Goal: Task Accomplishment & Management: Manage account settings

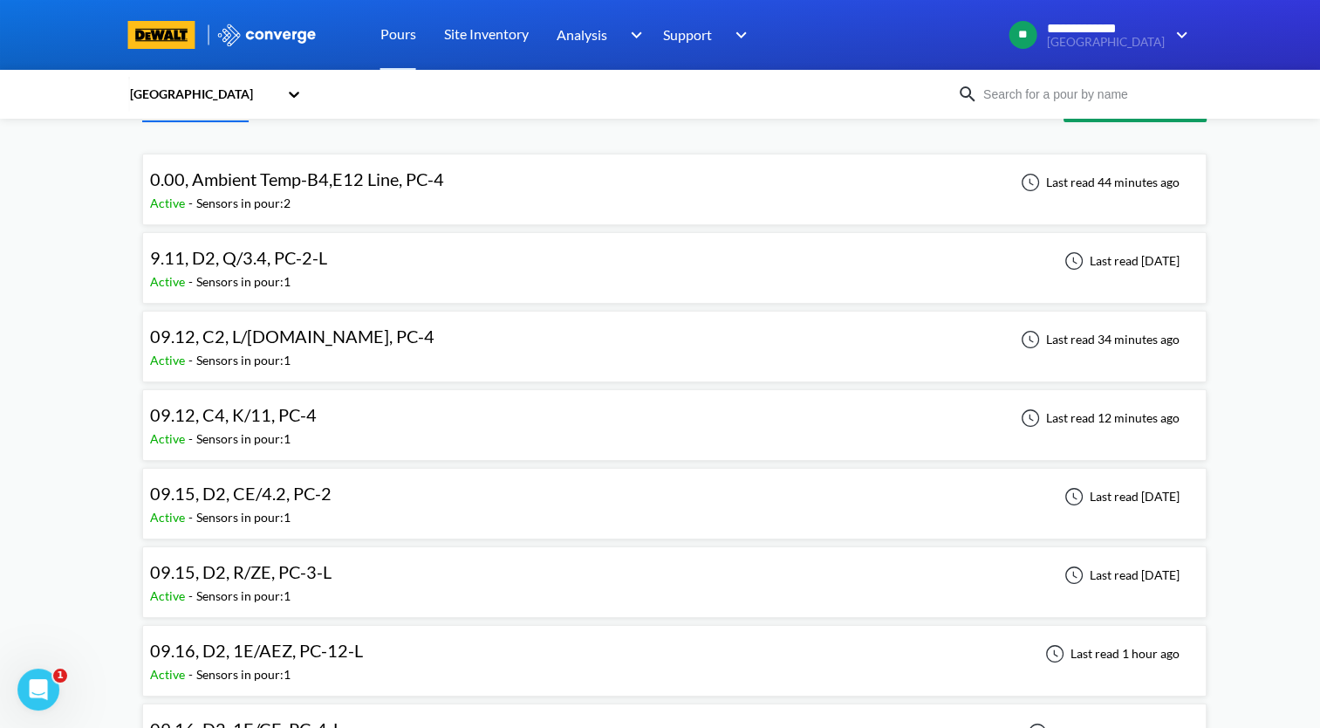
scroll to position [87, 0]
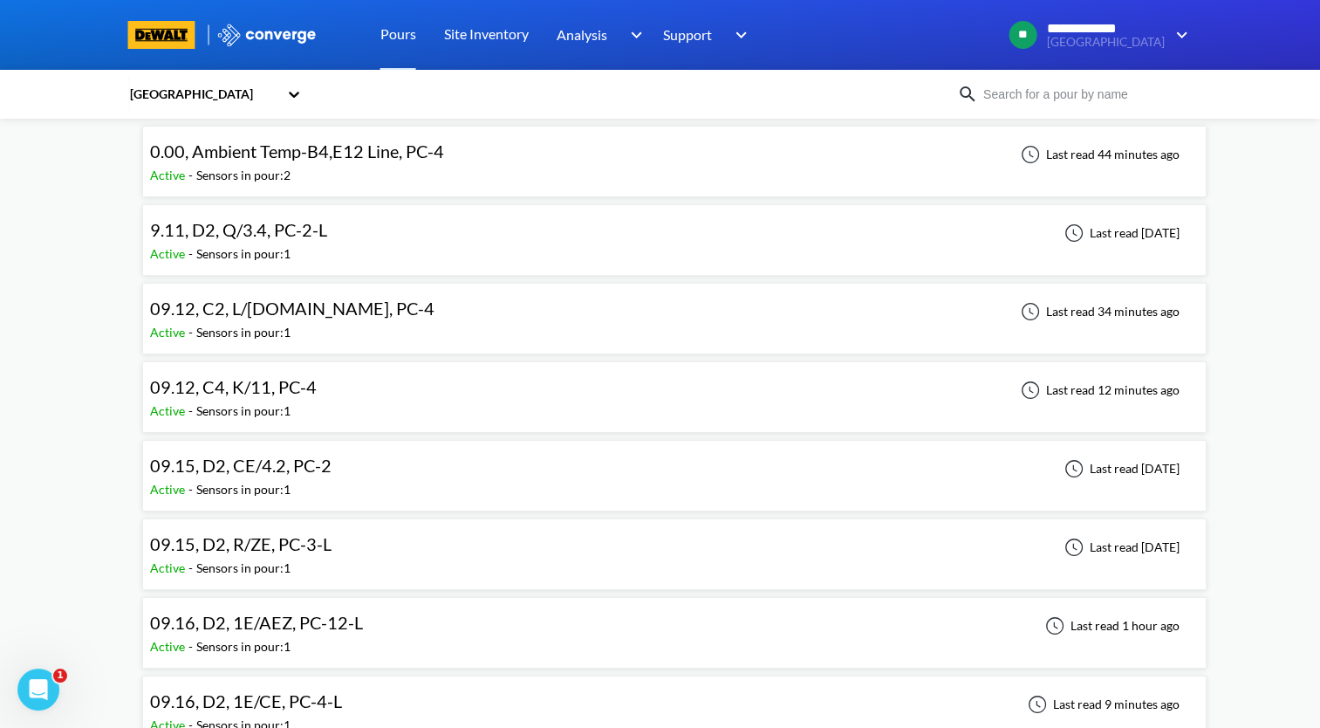
click at [328, 311] on span "09.12, C2, L/[DOMAIN_NAME], PC-4" at bounding box center [292, 308] width 284 height 21
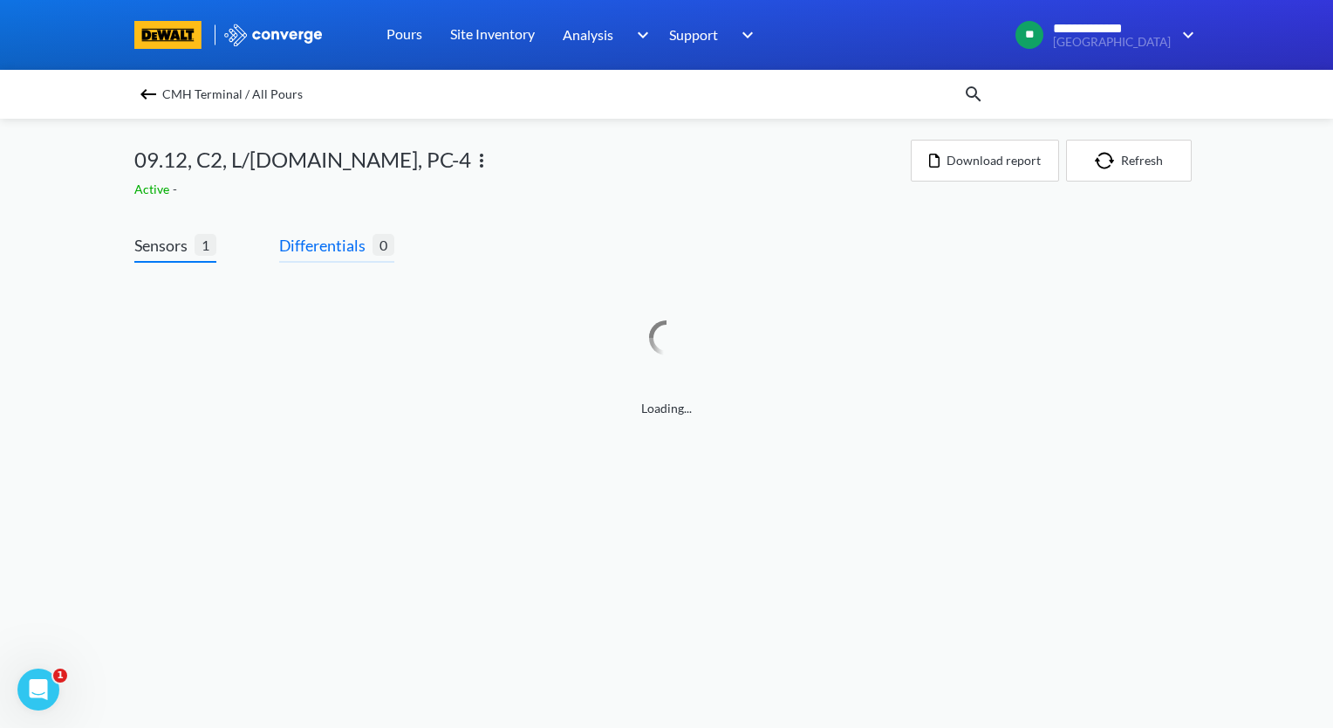
click at [328, 240] on span "Differentials" at bounding box center [325, 245] width 93 height 24
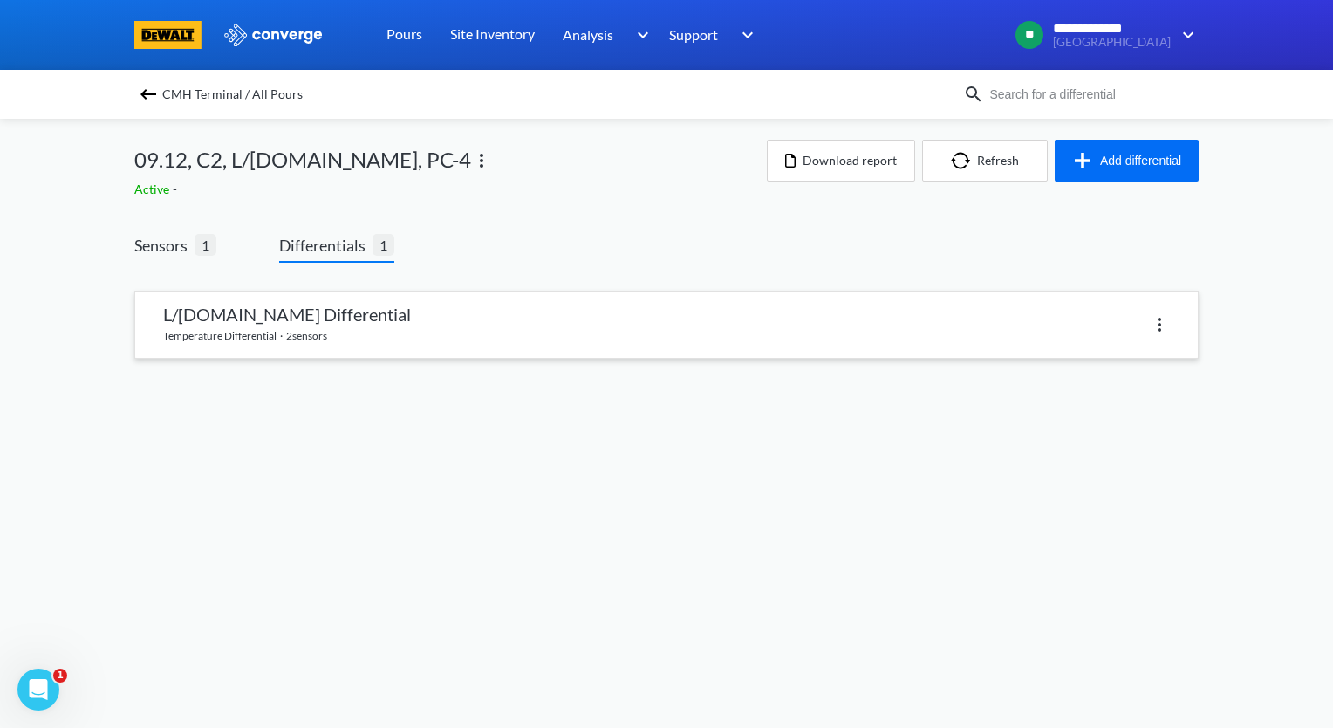
click at [325, 323] on link at bounding box center [666, 324] width 1063 height 66
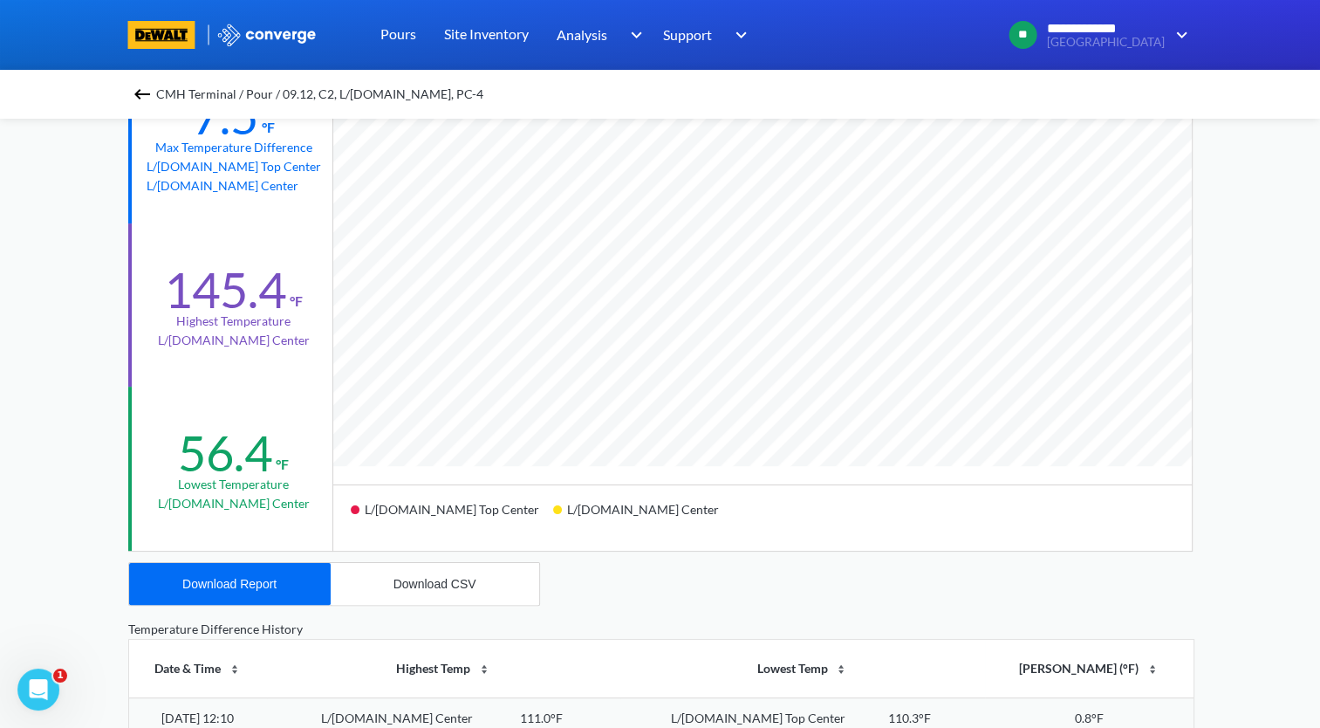
scroll to position [174, 0]
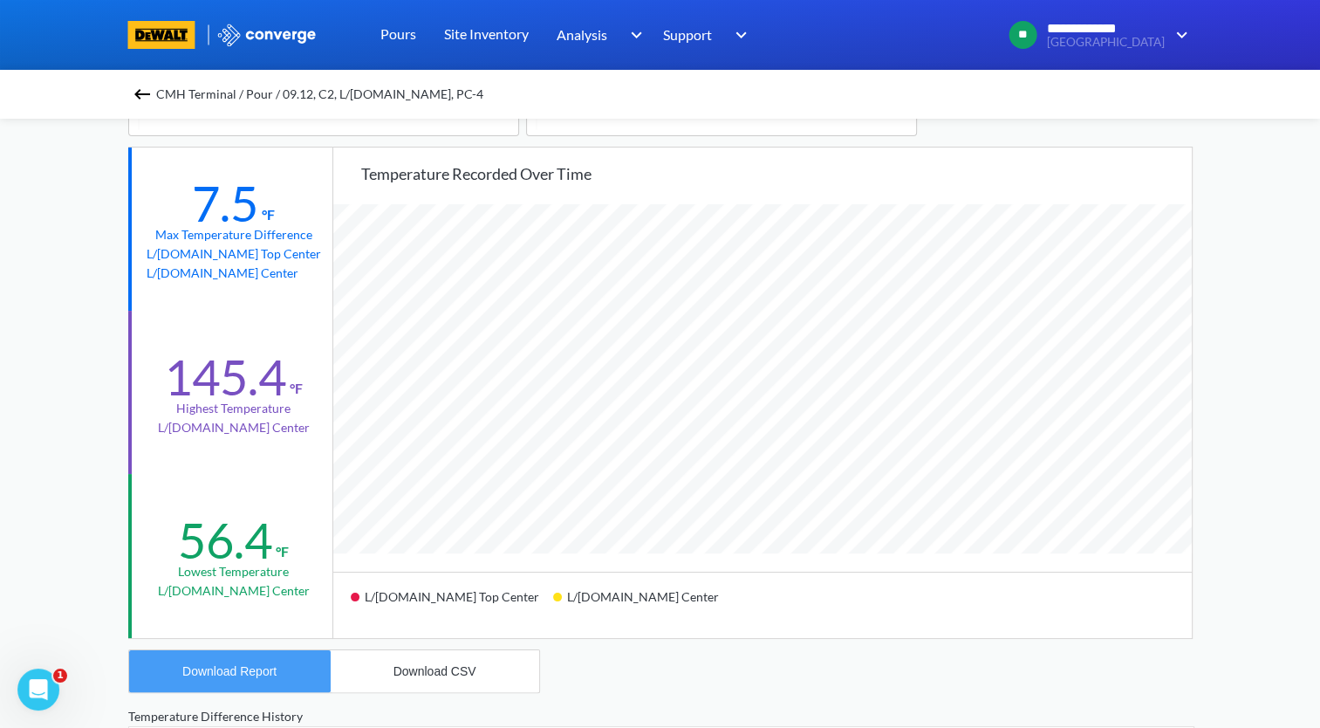
click at [240, 670] on div "Download Report" at bounding box center [229, 671] width 94 height 14
click at [140, 90] on img at bounding box center [142, 94] width 21 height 21
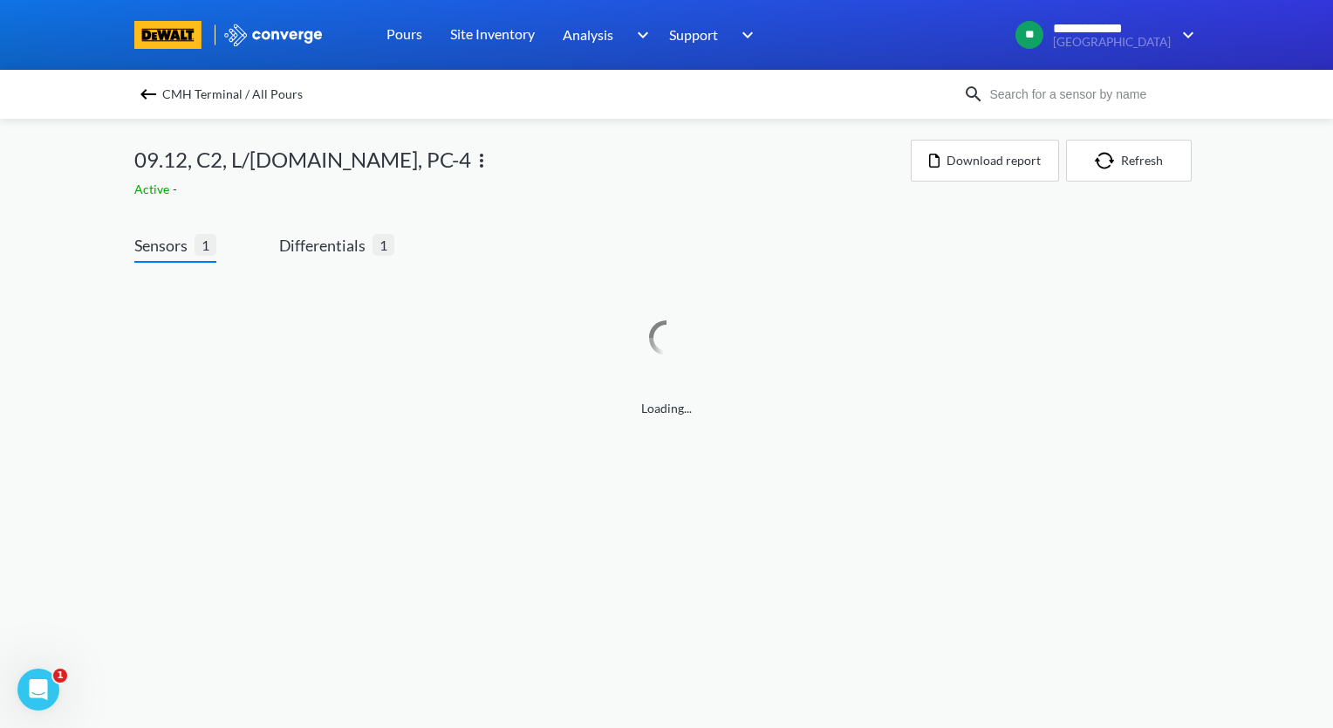
click at [471, 159] on img at bounding box center [481, 160] width 21 height 21
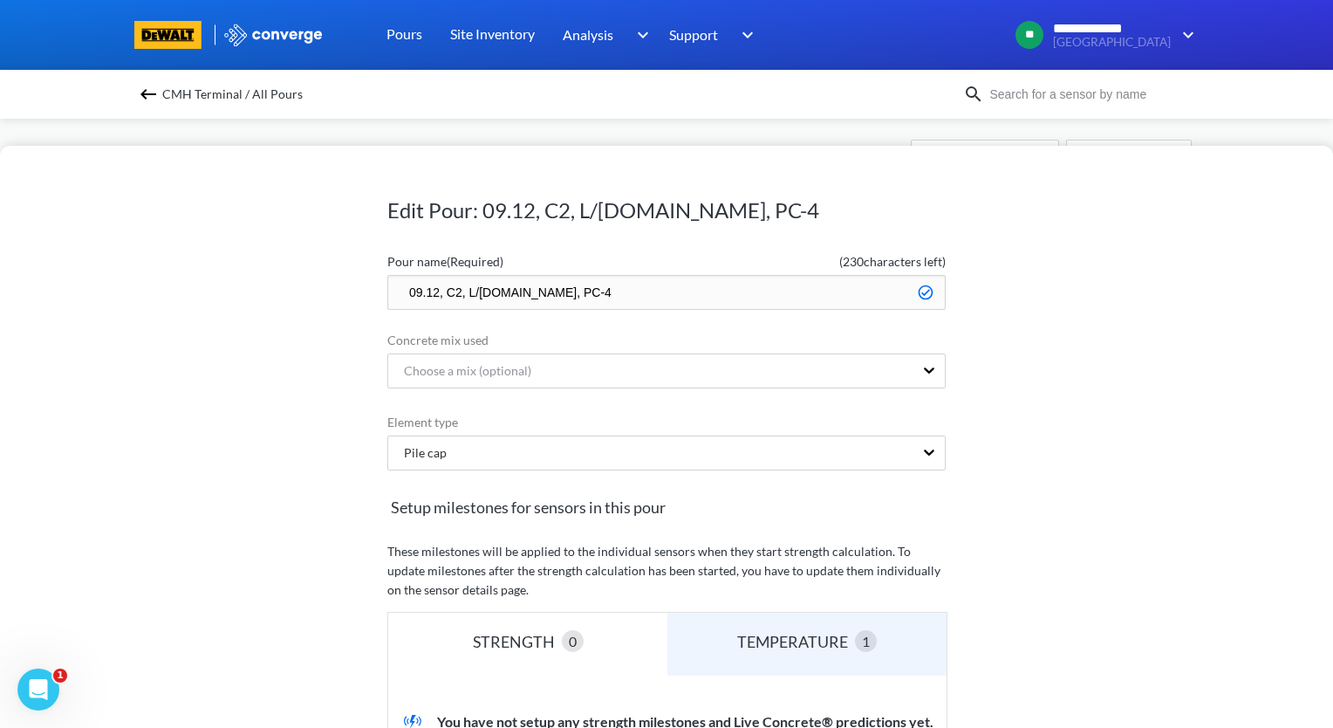
click at [399, 295] on input "09.12, C2, L/[DOMAIN_NAME], PC-4" at bounding box center [666, 292] width 558 height 35
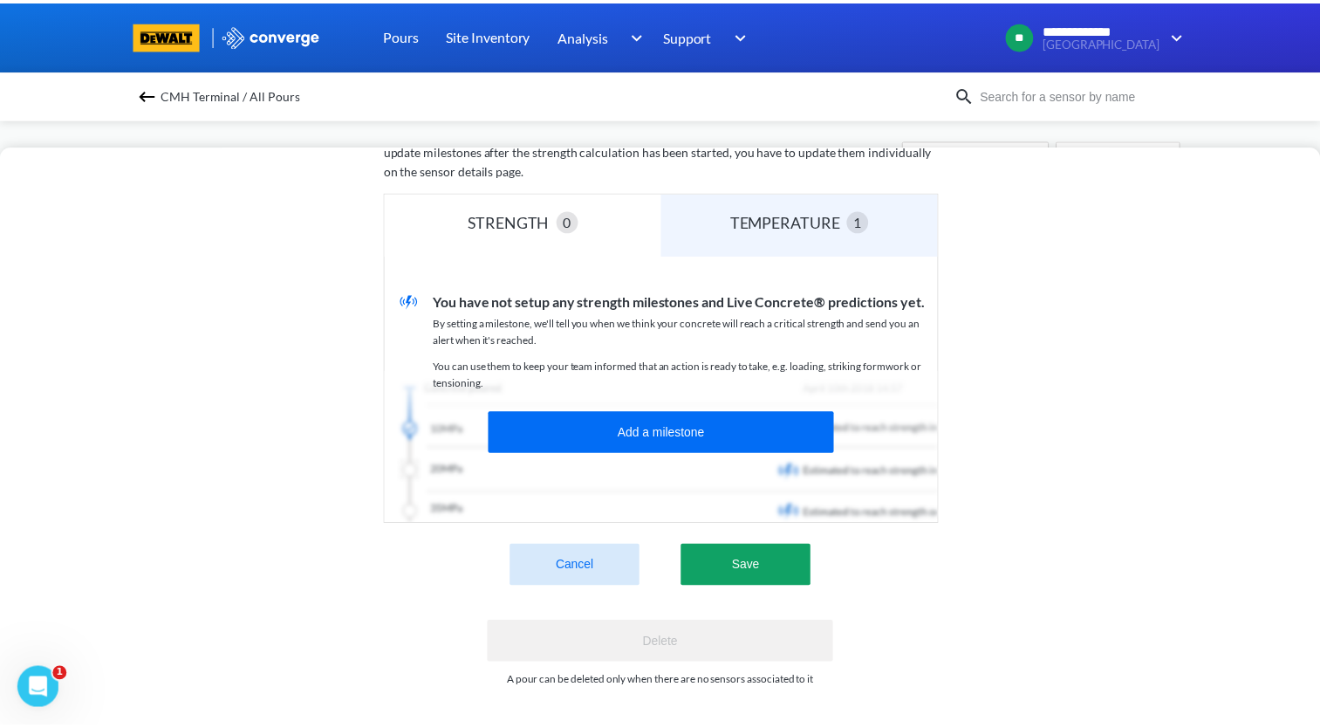
scroll to position [432, 0]
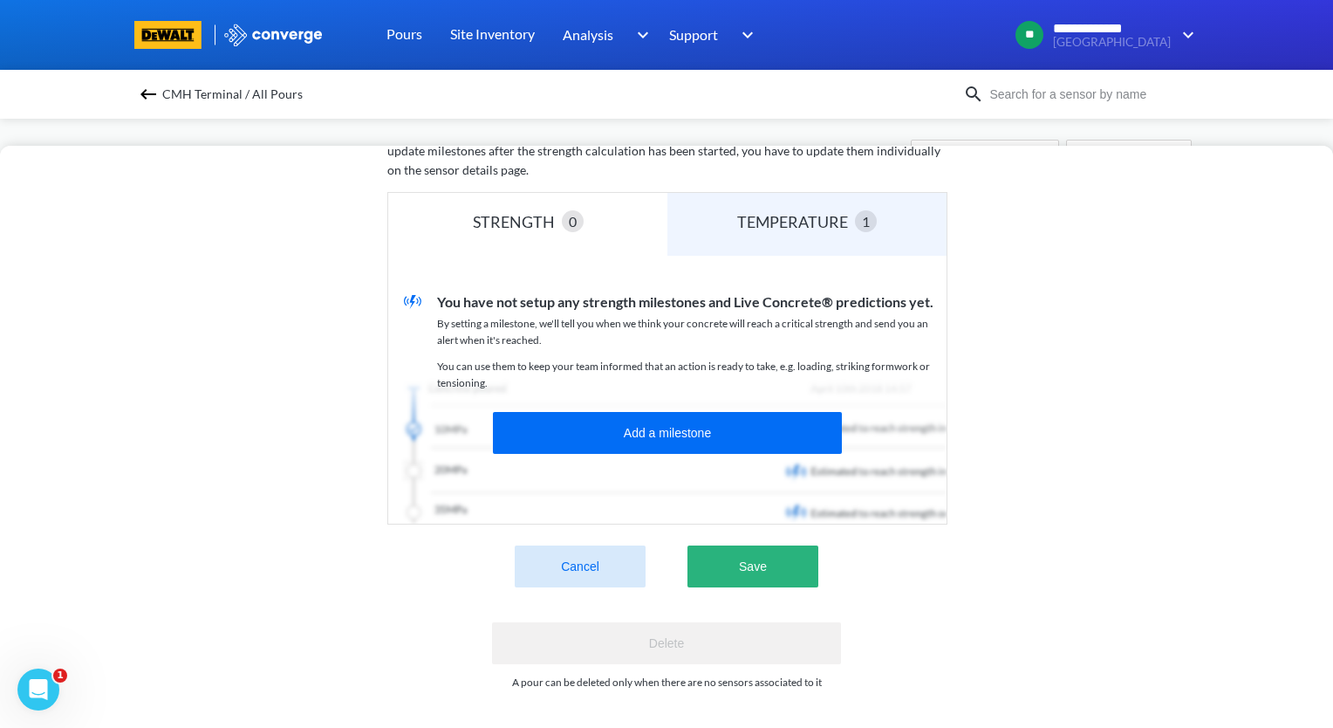
type input "zzz.09.12, C2, L/PB2.SK, PC-4"
click at [751, 556] on button "Save" at bounding box center [753, 566] width 131 height 42
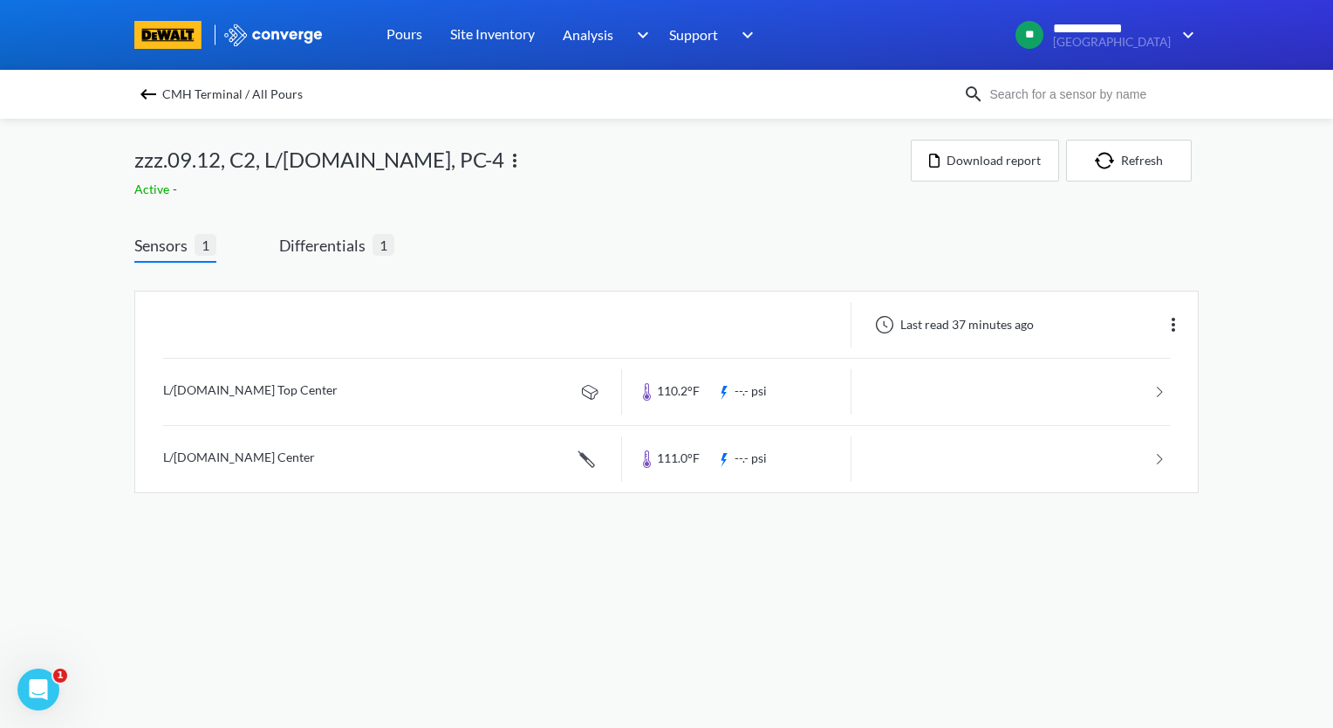
click at [149, 92] on img at bounding box center [148, 94] width 21 height 21
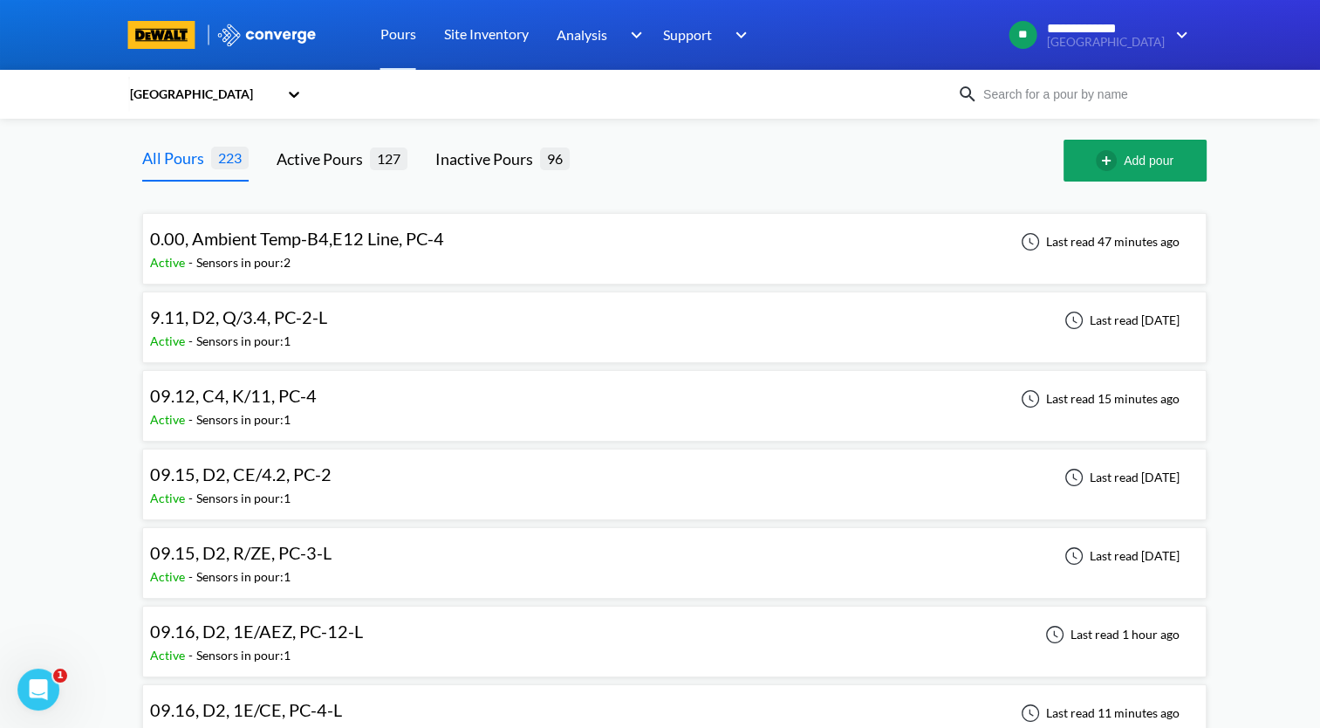
click at [510, 403] on div "09.12, C4, K/11, PC-4 Active - Sensors in pour: 1 Last read 15 minutes ago" at bounding box center [674, 406] width 1049 height 56
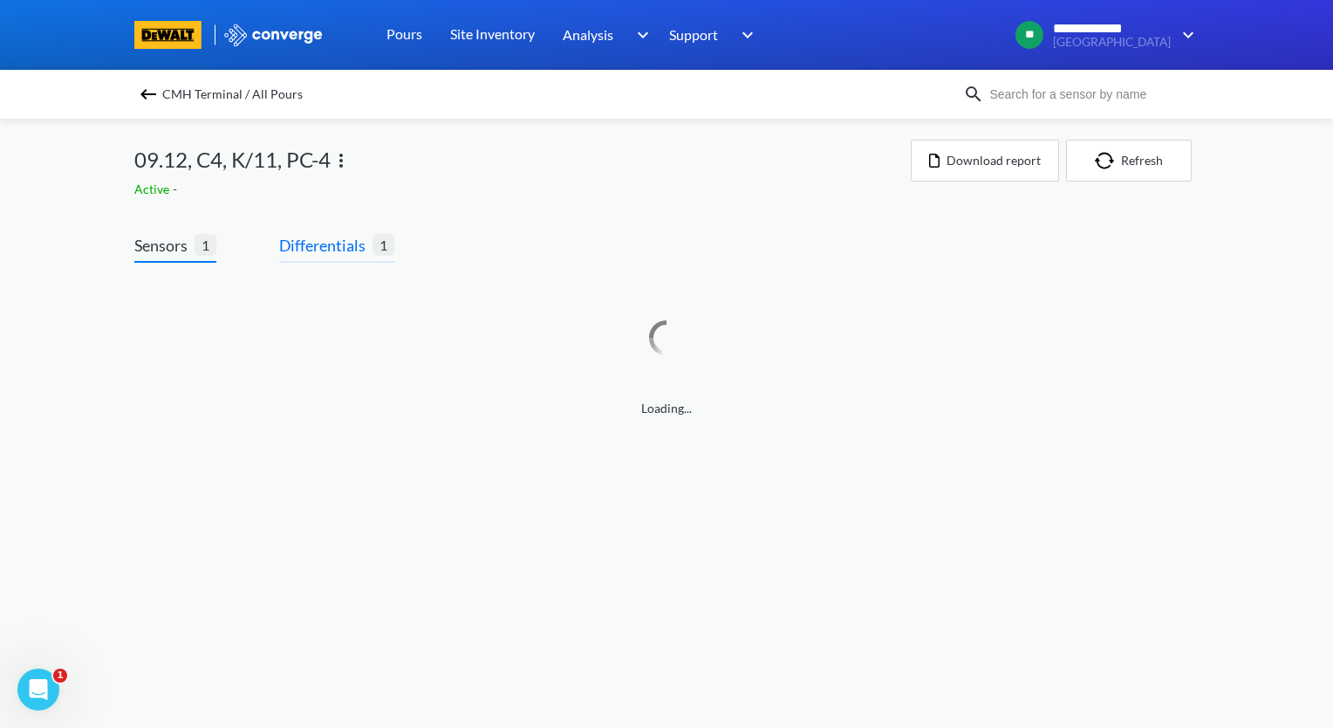
click at [343, 256] on span "Differentials" at bounding box center [325, 245] width 93 height 24
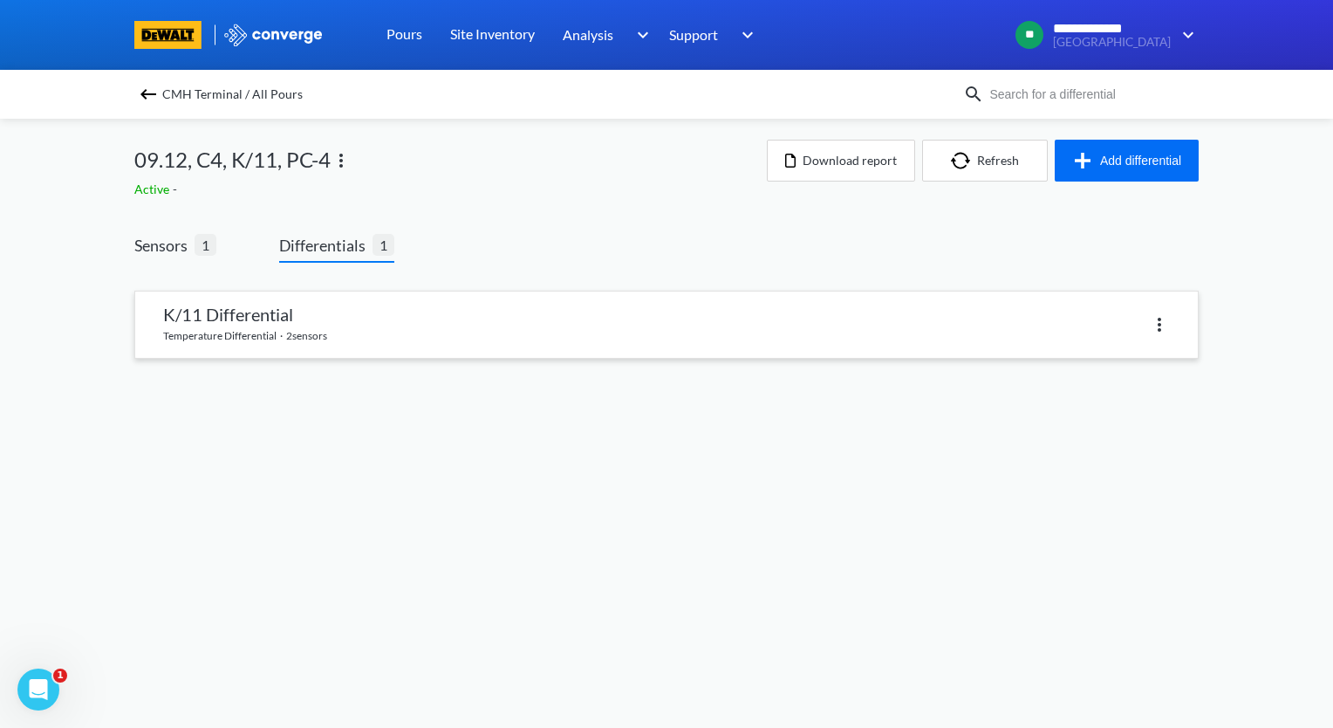
click at [308, 326] on link at bounding box center [666, 324] width 1063 height 66
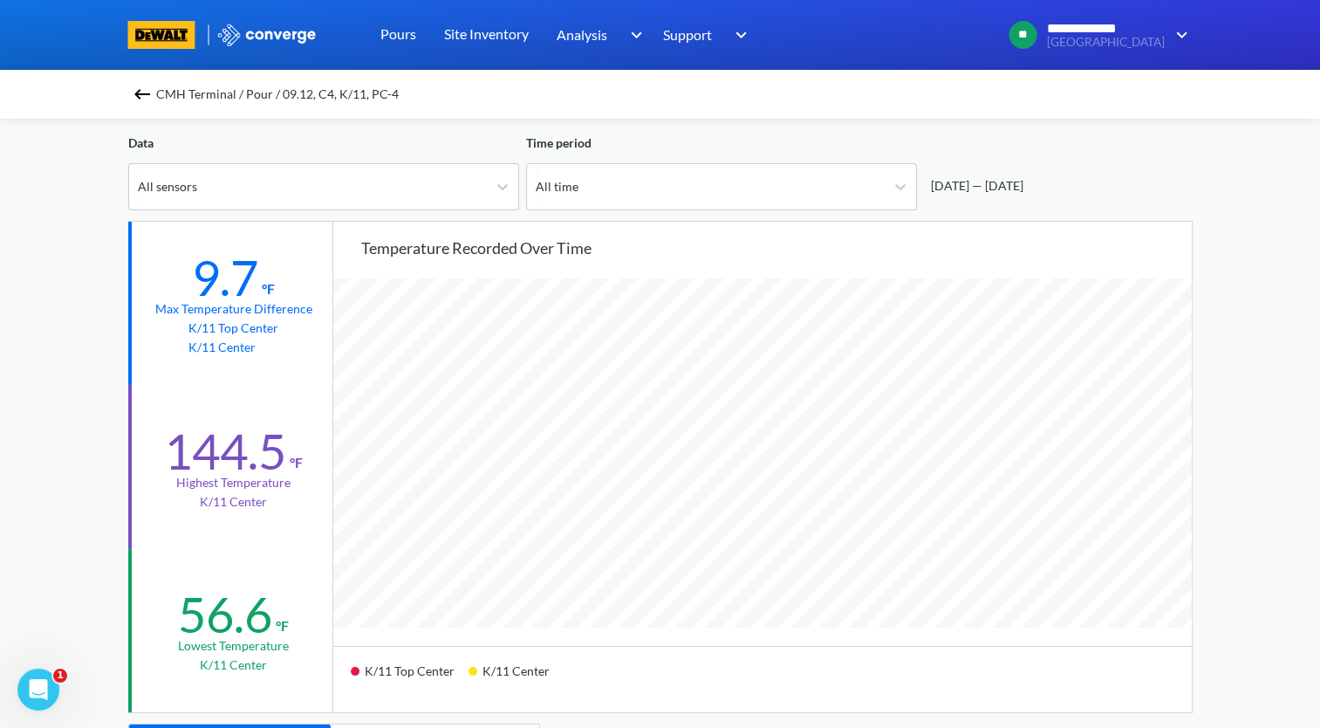
scroll to position [174, 0]
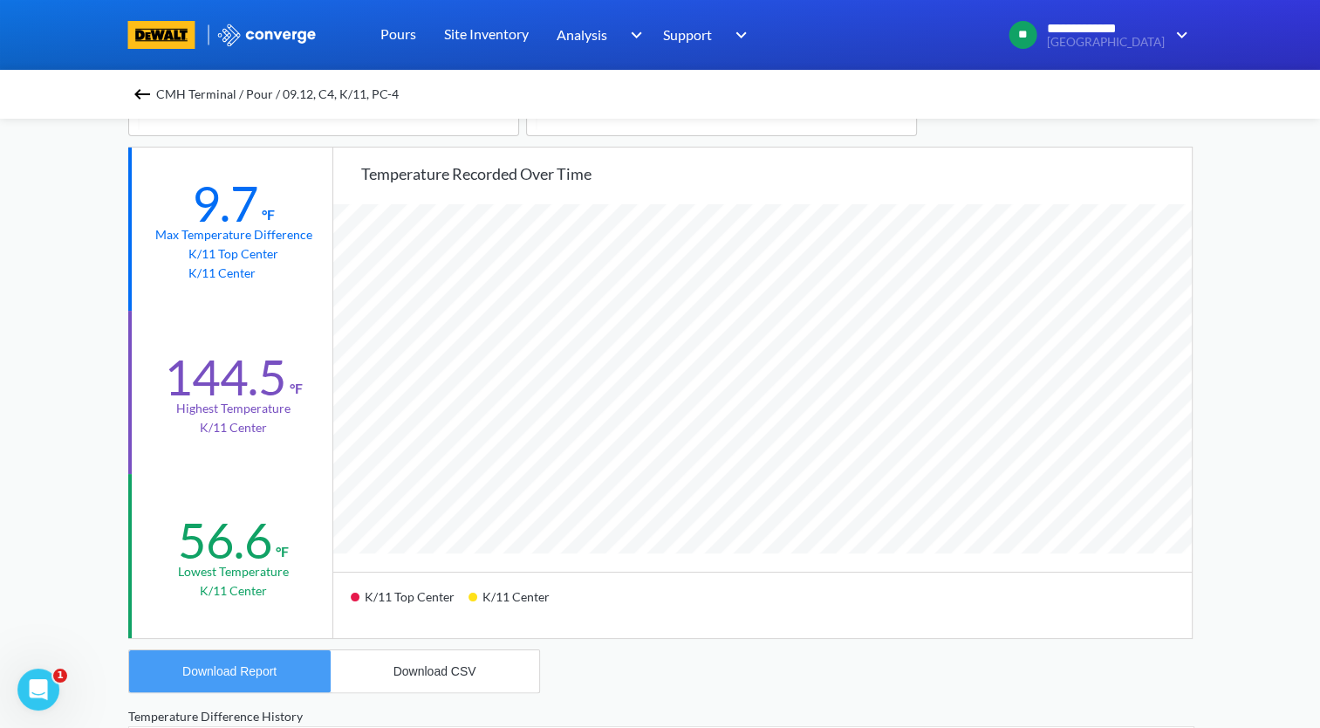
click at [258, 667] on div "Download Report" at bounding box center [229, 671] width 94 height 14
drag, startPoint x: 72, startPoint y: 259, endPoint x: 96, endPoint y: 229, distance: 37.9
click at [72, 258] on div "**********" at bounding box center [660, 557] width 1320 height 1462
click at [150, 93] on img at bounding box center [142, 94] width 21 height 21
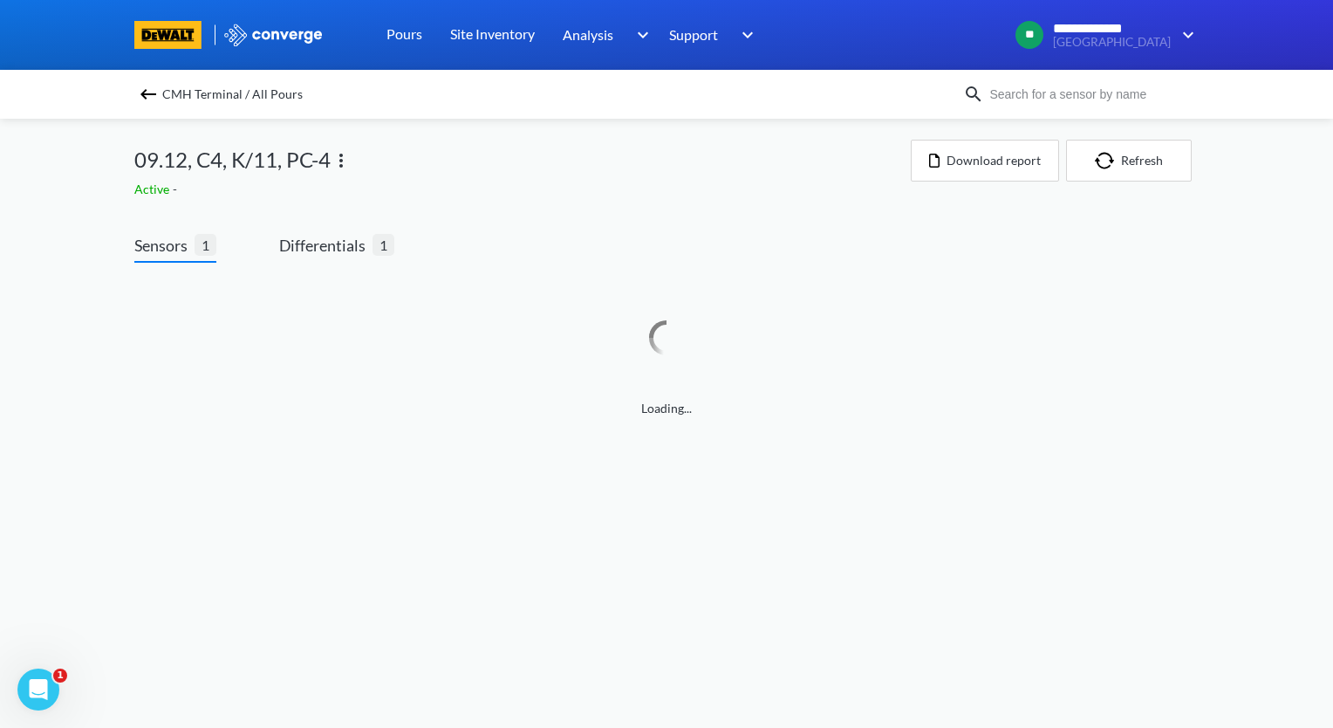
click at [339, 159] on img at bounding box center [341, 160] width 21 height 21
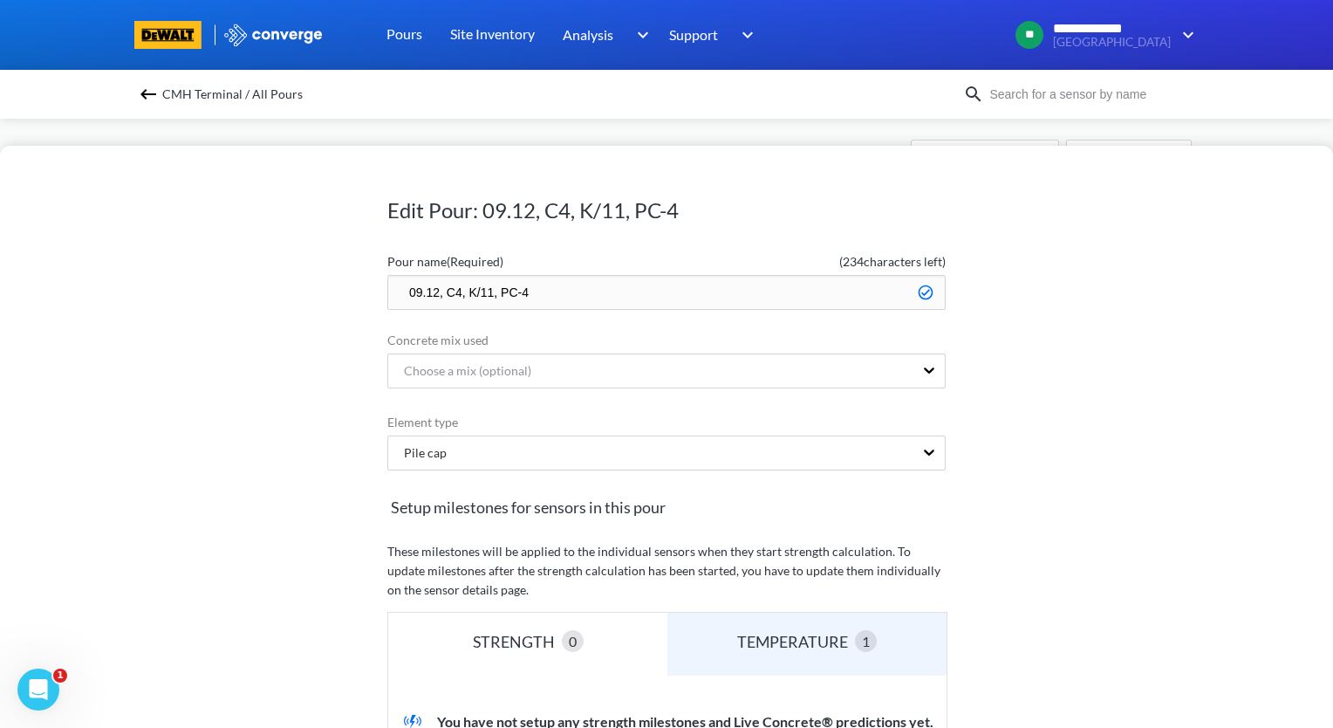
click at [394, 298] on input "09.12, C4, K/11, PC-4" at bounding box center [666, 292] width 558 height 35
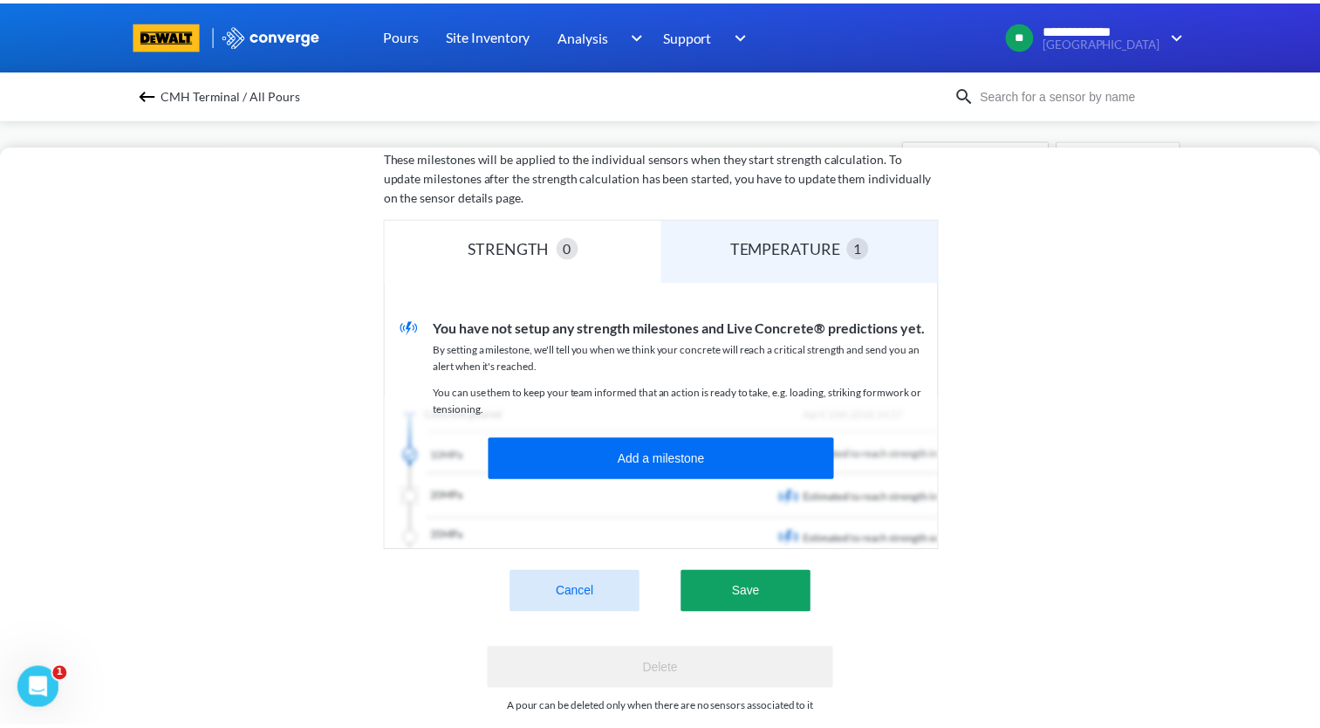
scroll to position [432, 0]
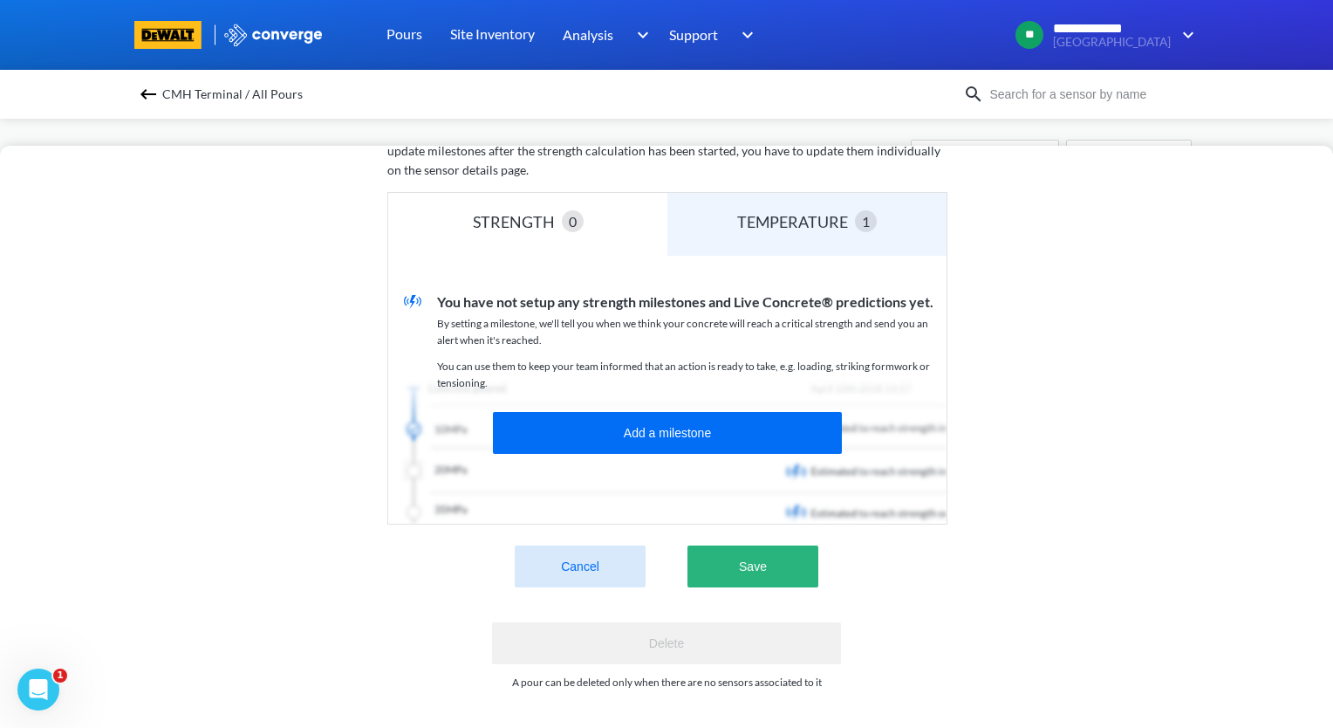
type input "zzz.09.12, C4, K/11, PC-4"
click at [741, 554] on button "Save" at bounding box center [753, 566] width 131 height 42
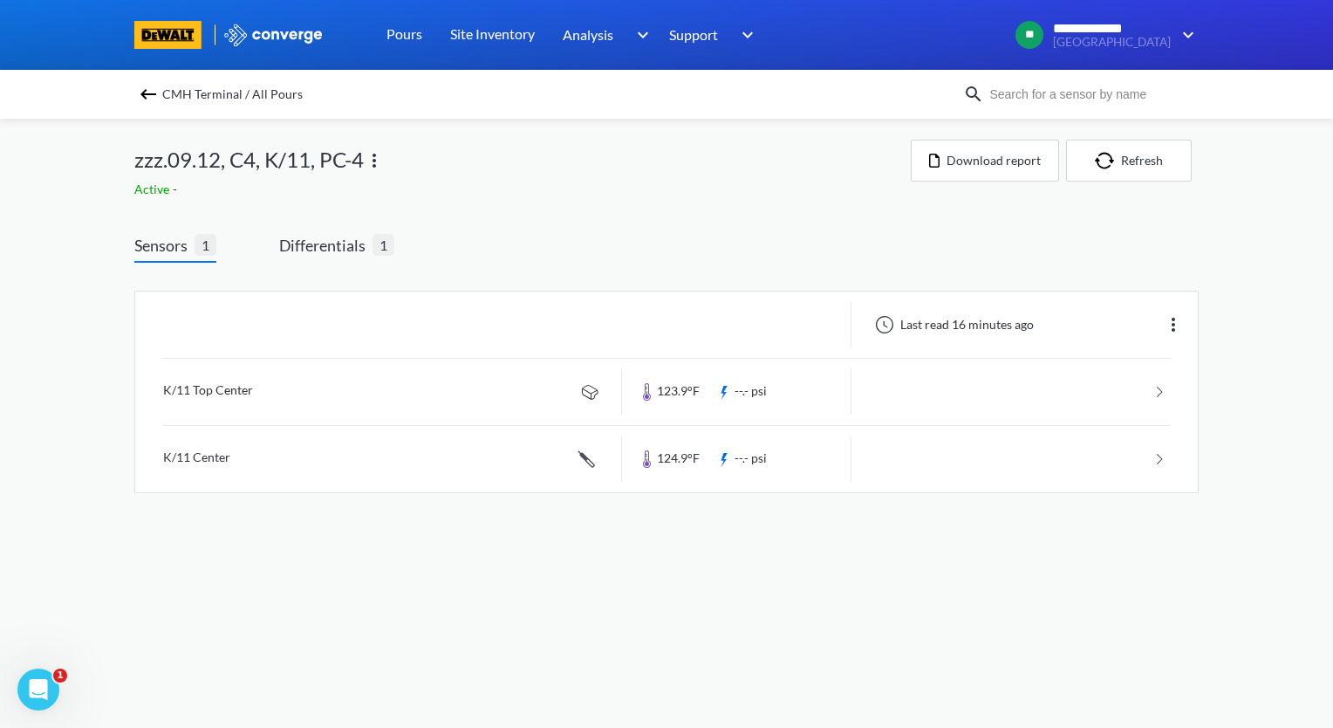
click at [148, 96] on img at bounding box center [148, 94] width 21 height 21
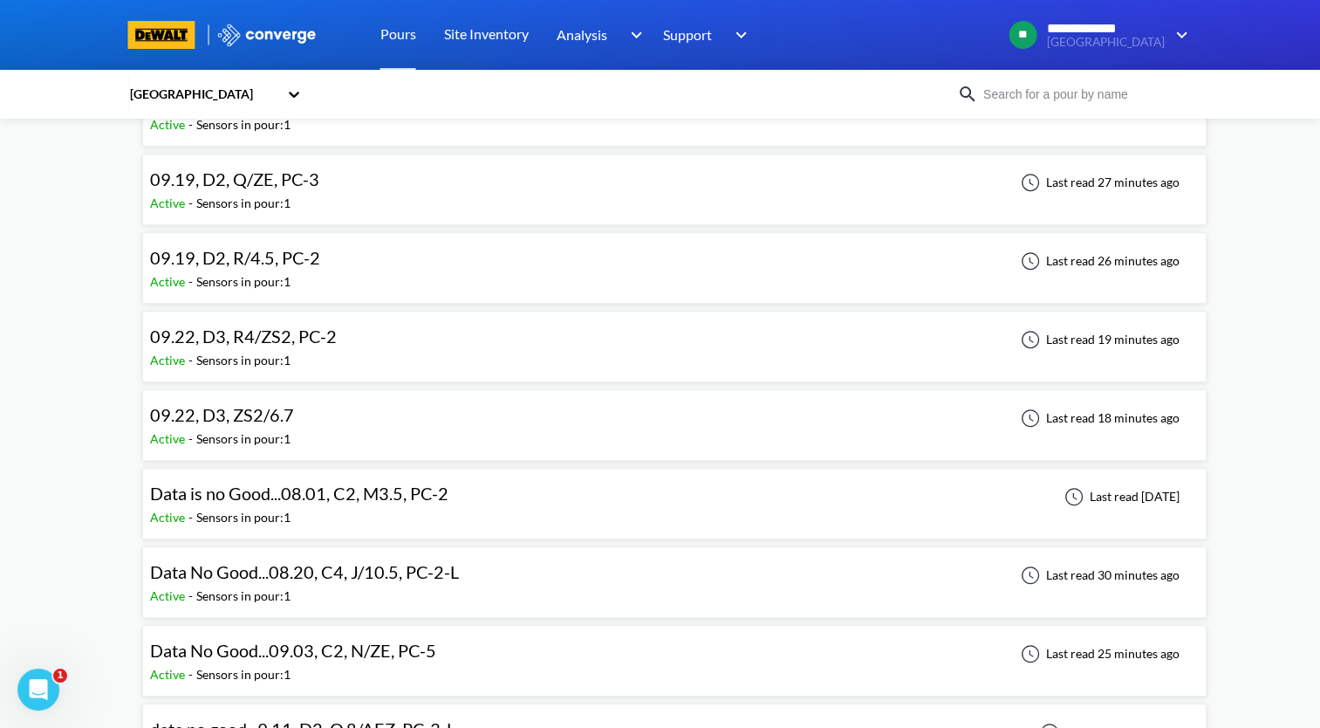
scroll to position [872, 0]
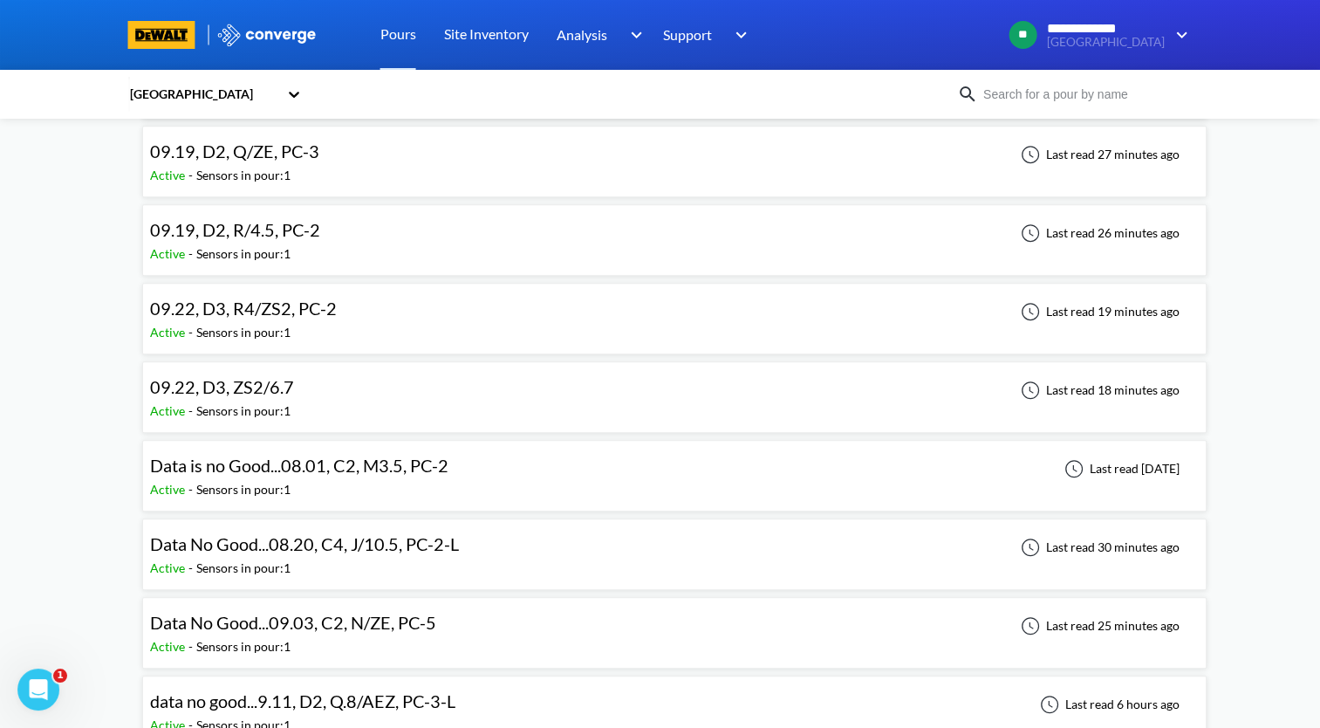
click at [487, 546] on div "Data No Good...08.20, C4, J/10.5, PC-2-L Active - Sensors in pour: 1 Last read …" at bounding box center [674, 554] width 1049 height 56
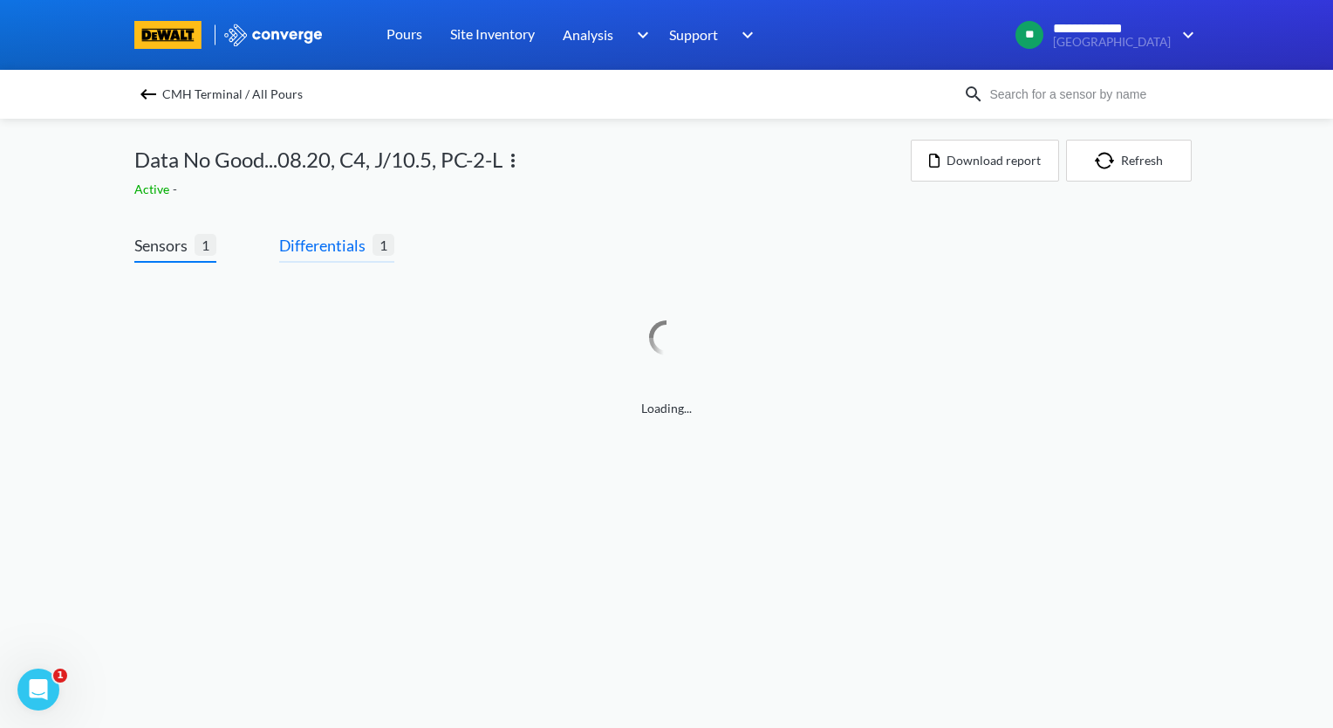
click at [339, 250] on span "Differentials" at bounding box center [325, 245] width 93 height 24
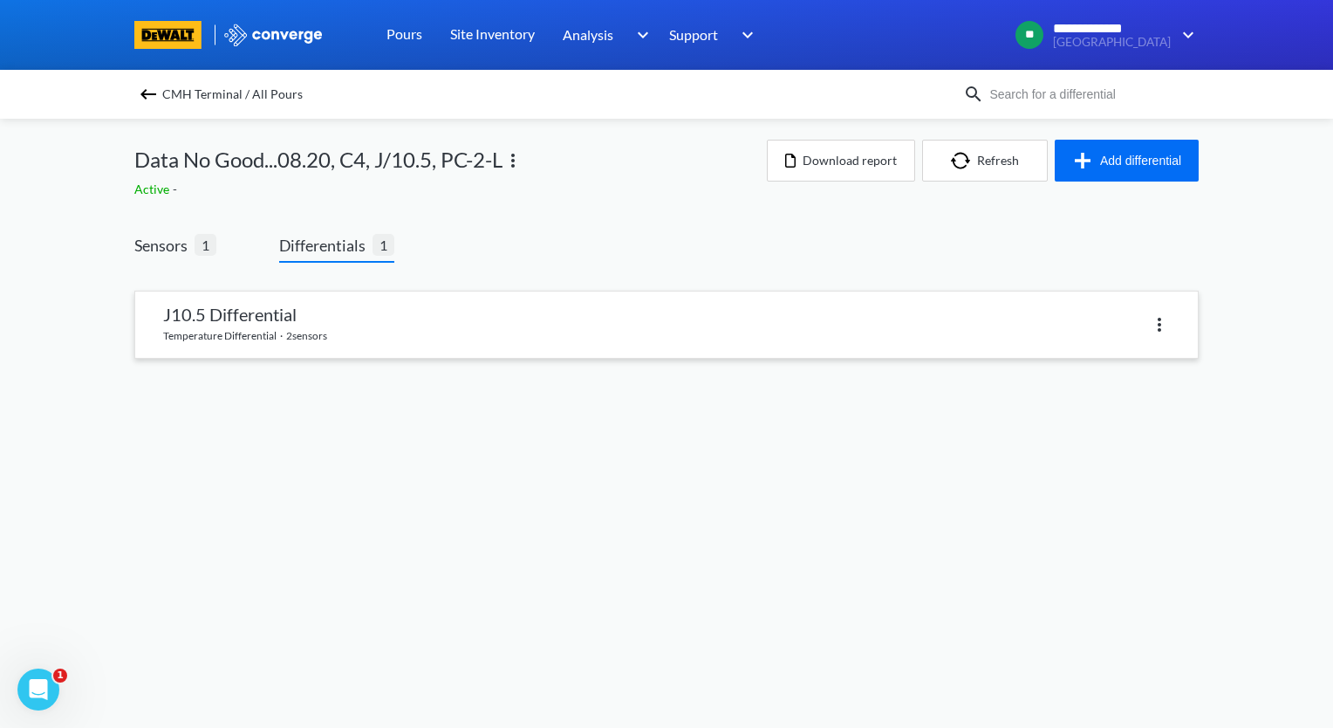
click at [433, 337] on link at bounding box center [666, 324] width 1063 height 66
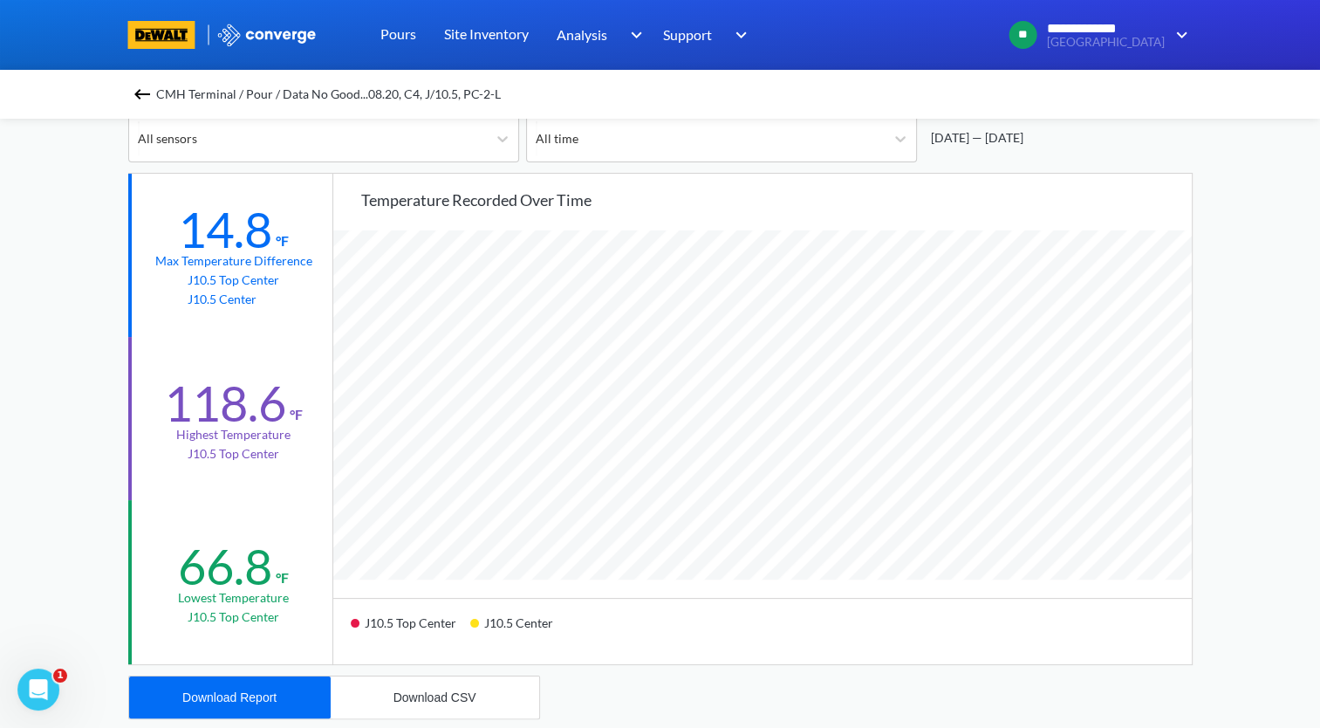
scroll to position [174, 0]
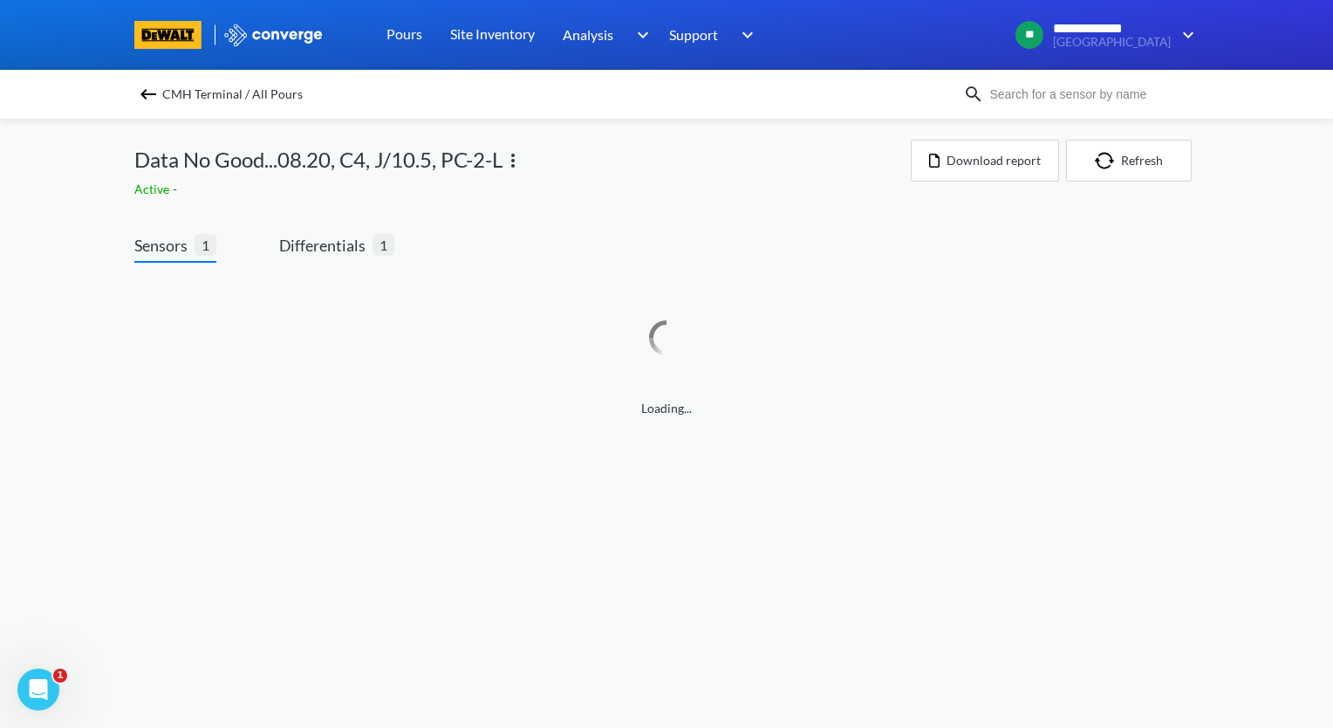
click at [143, 92] on img at bounding box center [148, 94] width 21 height 21
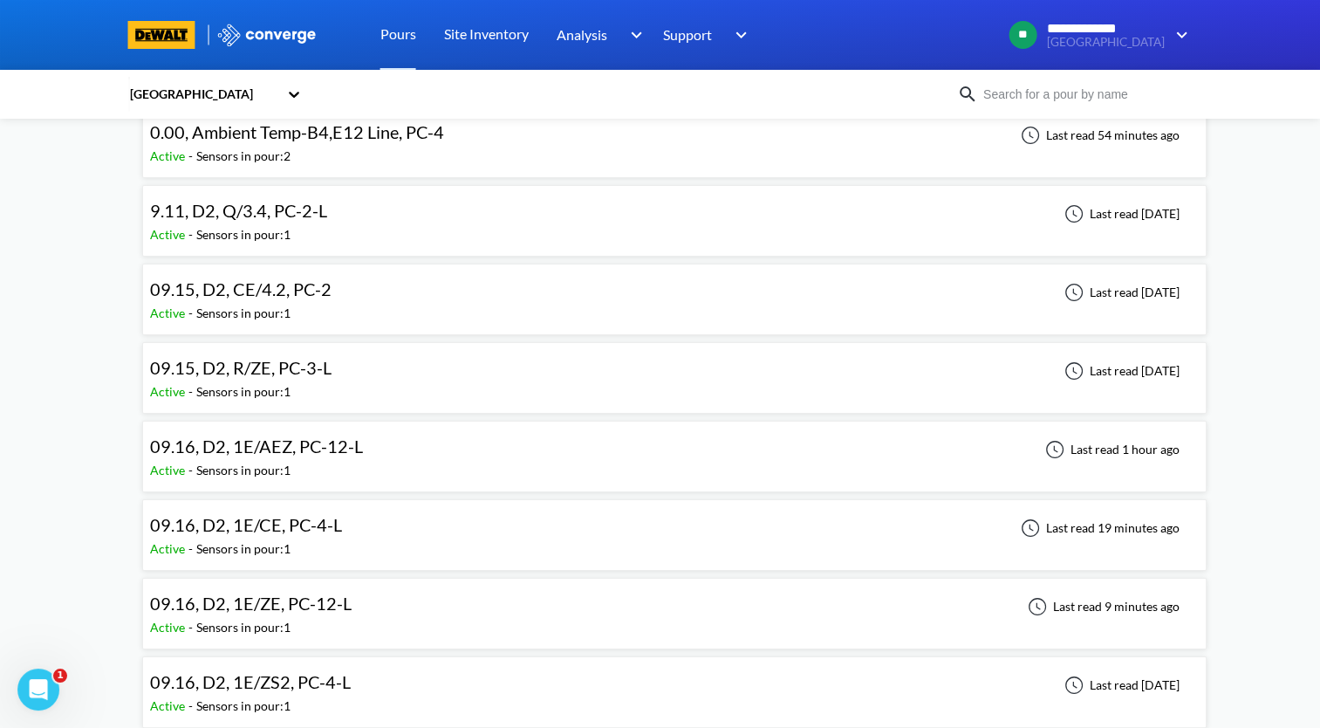
scroll to position [87, 0]
